Goal: Browse casually: Explore the website without a specific task or goal

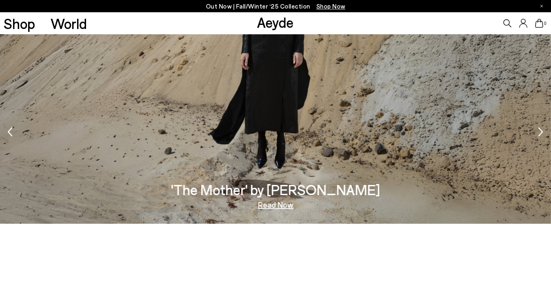
scroll to position [1144, 0]
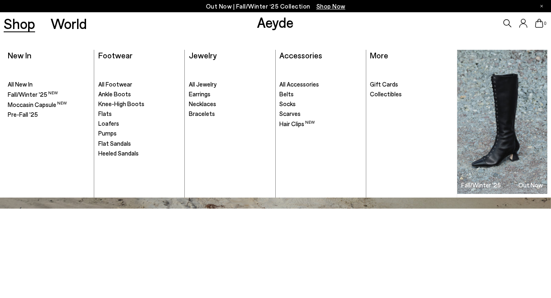
click at [26, 26] on link "Shop" at bounding box center [19, 23] width 31 height 14
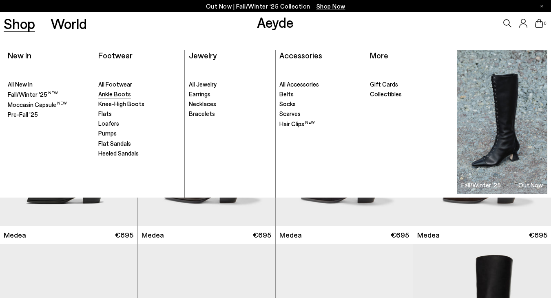
click at [107, 95] on span "Ankle Boots" at bounding box center [114, 93] width 33 height 7
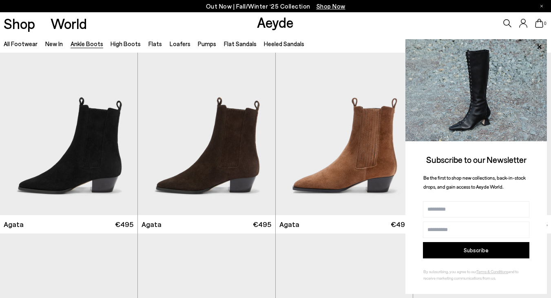
scroll to position [397, 0]
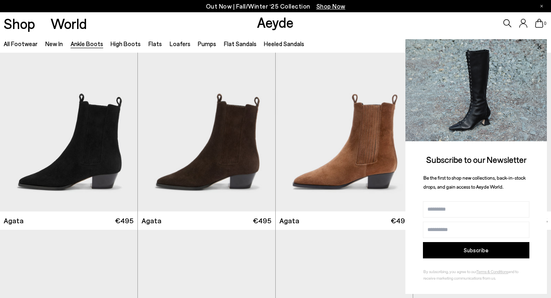
click at [541, 47] on icon at bounding box center [539, 47] width 11 height 11
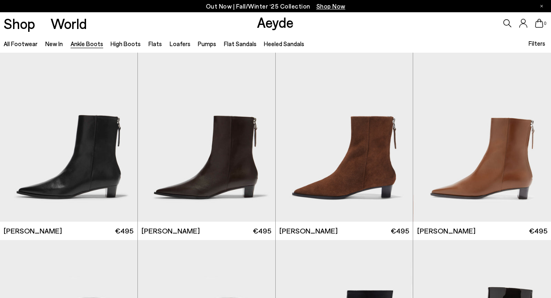
scroll to position [1151, 0]
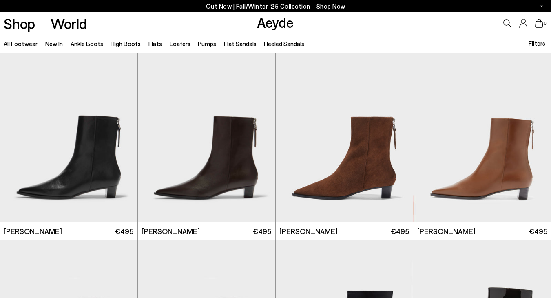
click at [151, 44] on link "Flats" at bounding box center [155, 43] width 13 height 7
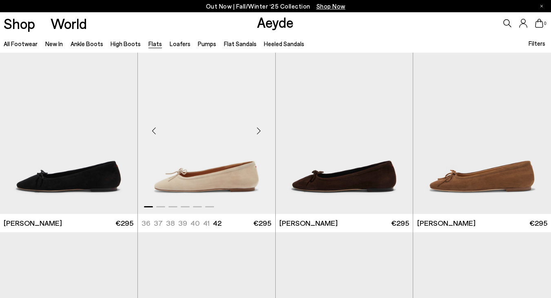
scroll to position [1729, 0]
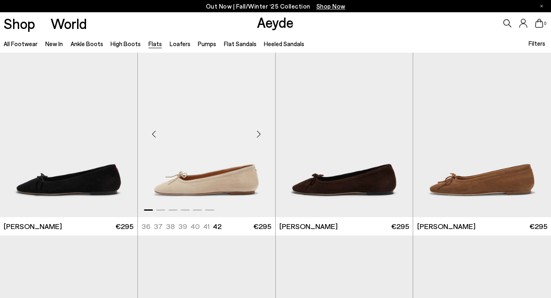
click at [255, 131] on div "Next slide" at bounding box center [259, 134] width 24 height 24
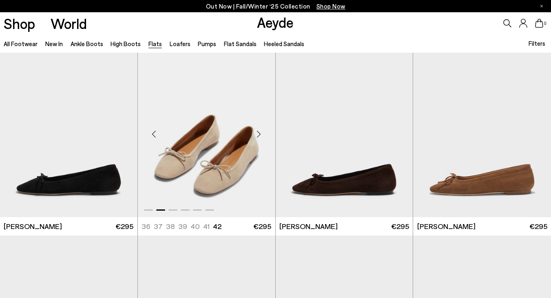
click at [255, 131] on div "Next slide" at bounding box center [259, 134] width 24 height 24
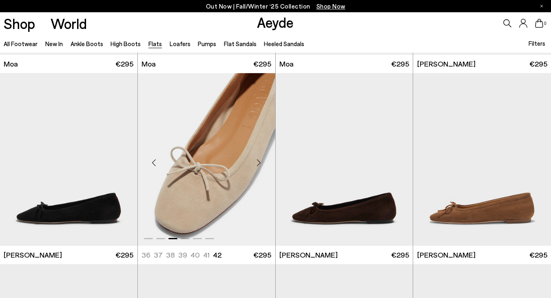
scroll to position [1699, 0]
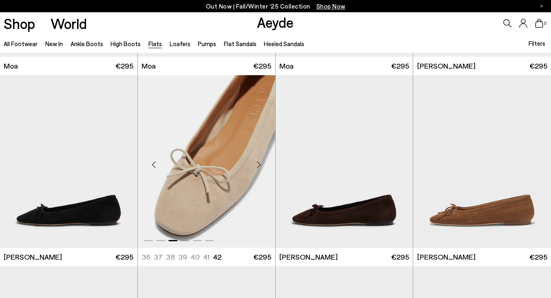
click at [258, 165] on div "Next slide" at bounding box center [259, 164] width 24 height 24
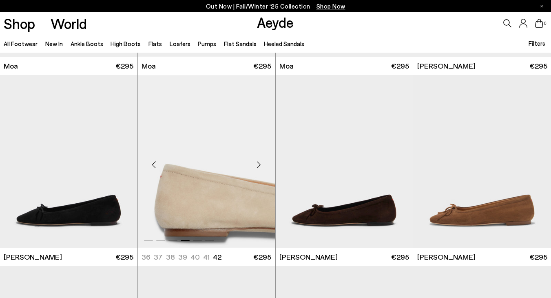
click at [258, 165] on div "Next slide" at bounding box center [259, 164] width 24 height 24
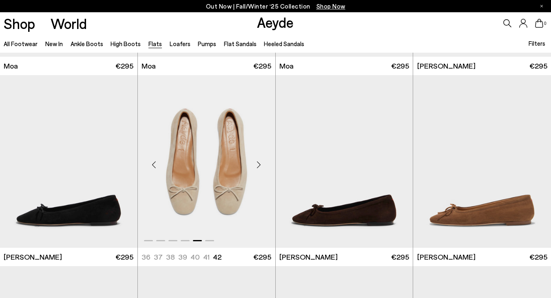
click at [258, 165] on div "Next slide" at bounding box center [259, 164] width 24 height 24
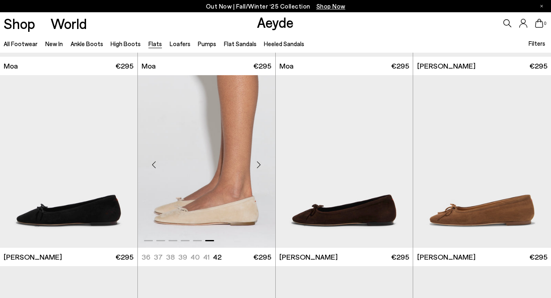
click at [258, 165] on div "Next slide" at bounding box center [259, 164] width 24 height 24
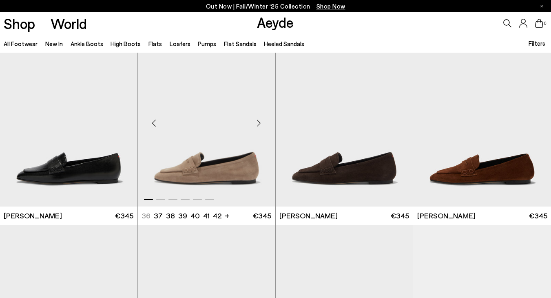
scroll to position [2696, 0]
click at [259, 124] on div "Next slide" at bounding box center [259, 123] width 24 height 24
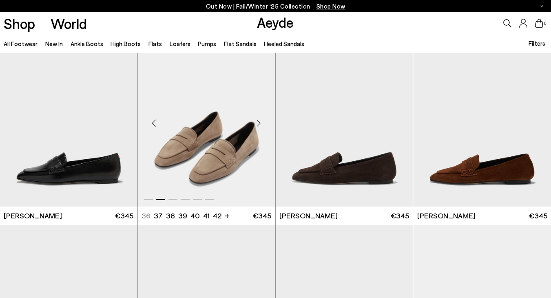
click at [259, 124] on div "Next slide" at bounding box center [259, 123] width 24 height 24
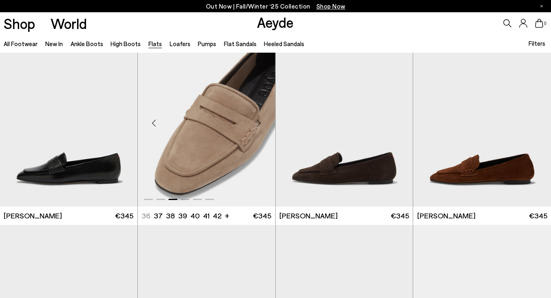
click at [259, 124] on div "Next slide" at bounding box center [259, 123] width 24 height 24
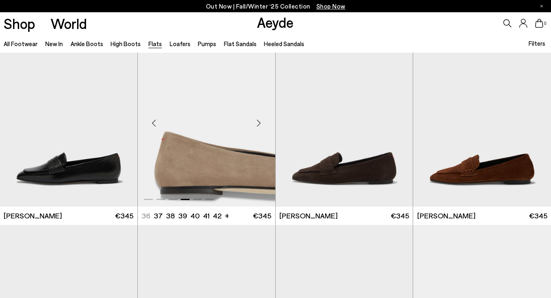
click at [259, 124] on div "Next slide" at bounding box center [259, 123] width 24 height 24
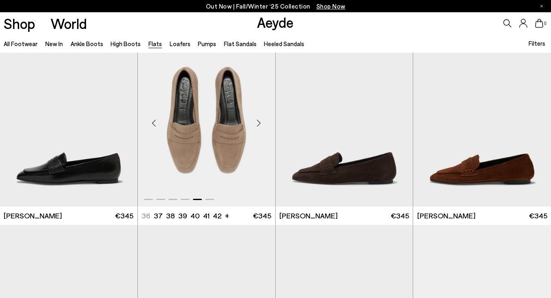
click at [259, 124] on div "Next slide" at bounding box center [259, 123] width 24 height 24
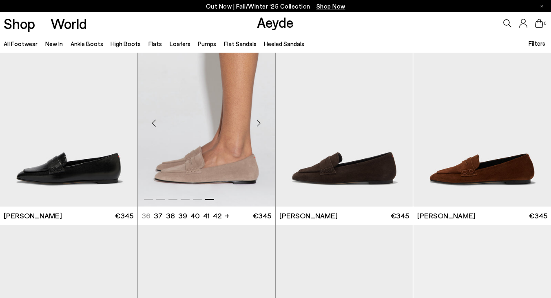
click at [259, 124] on div "Next slide" at bounding box center [259, 123] width 24 height 24
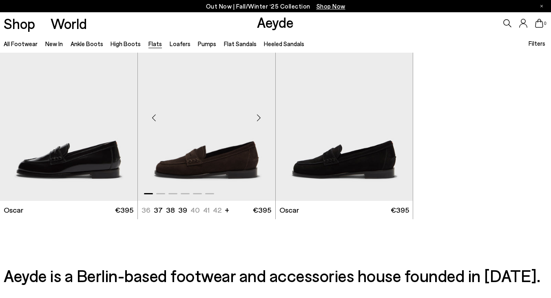
scroll to position [4033, 0]
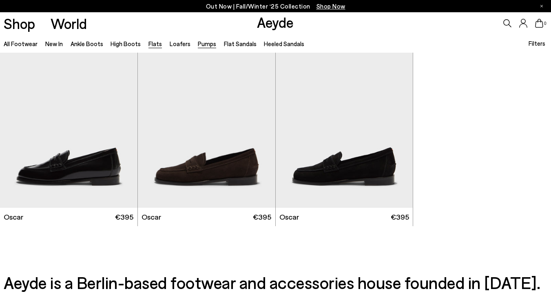
click at [198, 45] on link "Pumps" at bounding box center [207, 43] width 18 height 7
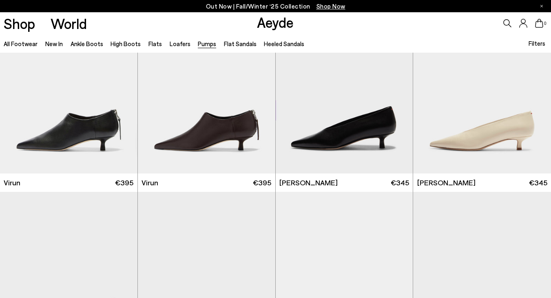
scroll to position [991, 0]
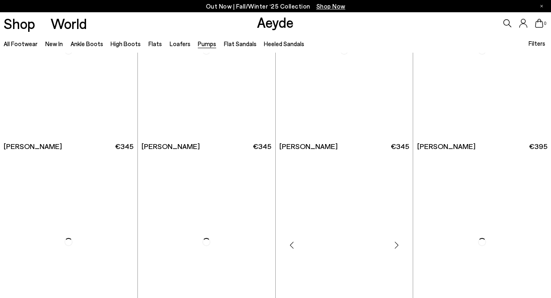
scroll to position [2545, 0]
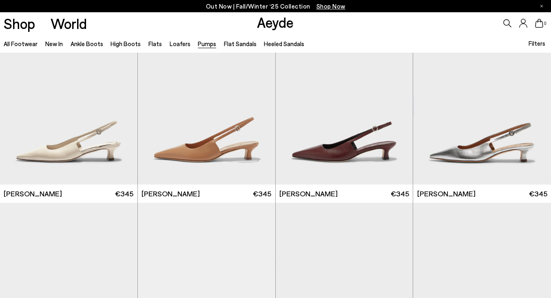
scroll to position [2336, 0]
click at [502, 173] on div at bounding box center [482, 176] width 138 height 10
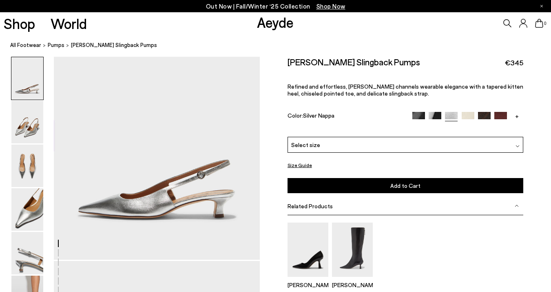
scroll to position [80, 0]
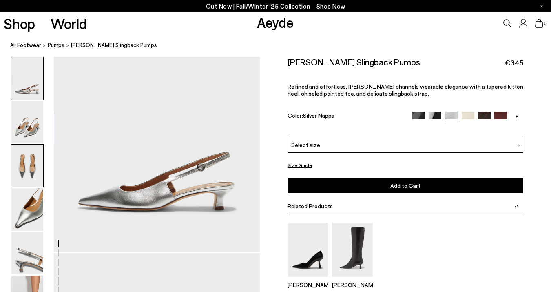
click at [26, 158] on img at bounding box center [27, 165] width 32 height 42
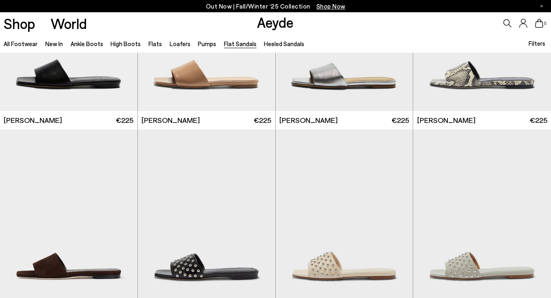
scroll to position [542, 0]
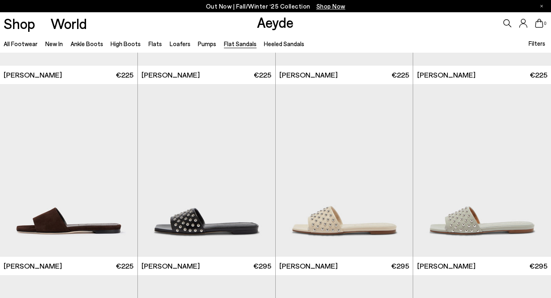
click at [281, 49] on ul "All Footwear New In Ankle Boots High Boots Flats Loafers Pumps Flat Sandals Hee…" at bounding box center [158, 43] width 309 height 18
click at [280, 44] on link "Heeled Sandals" at bounding box center [284, 43] width 40 height 7
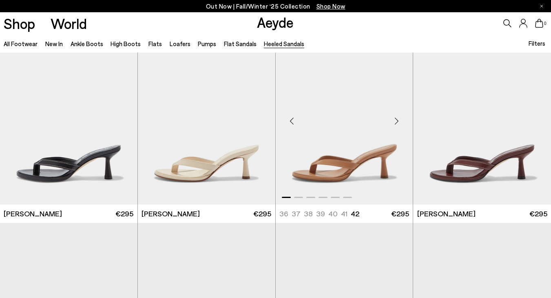
scroll to position [23, 0]
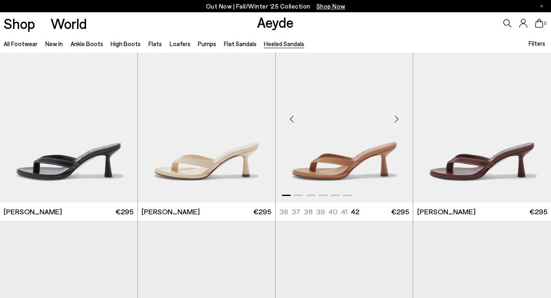
click at [395, 119] on div "Next slide" at bounding box center [396, 119] width 24 height 24
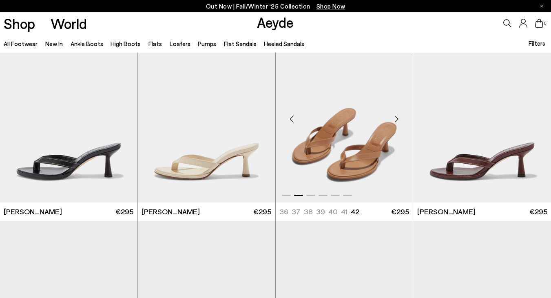
click at [395, 119] on div "Next slide" at bounding box center [396, 119] width 24 height 24
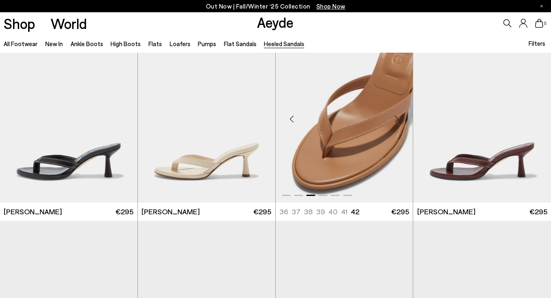
click at [395, 119] on div "Next slide" at bounding box center [396, 119] width 24 height 24
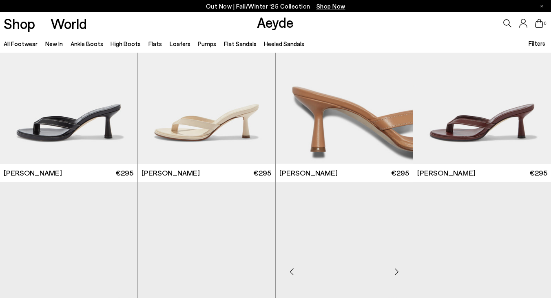
scroll to position [62, 0]
click at [397, 82] on div "Next slide" at bounding box center [396, 81] width 24 height 24
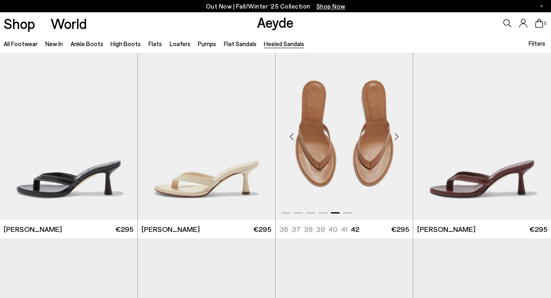
scroll to position [2, 0]
